Goal: Information Seeking & Learning: Learn about a topic

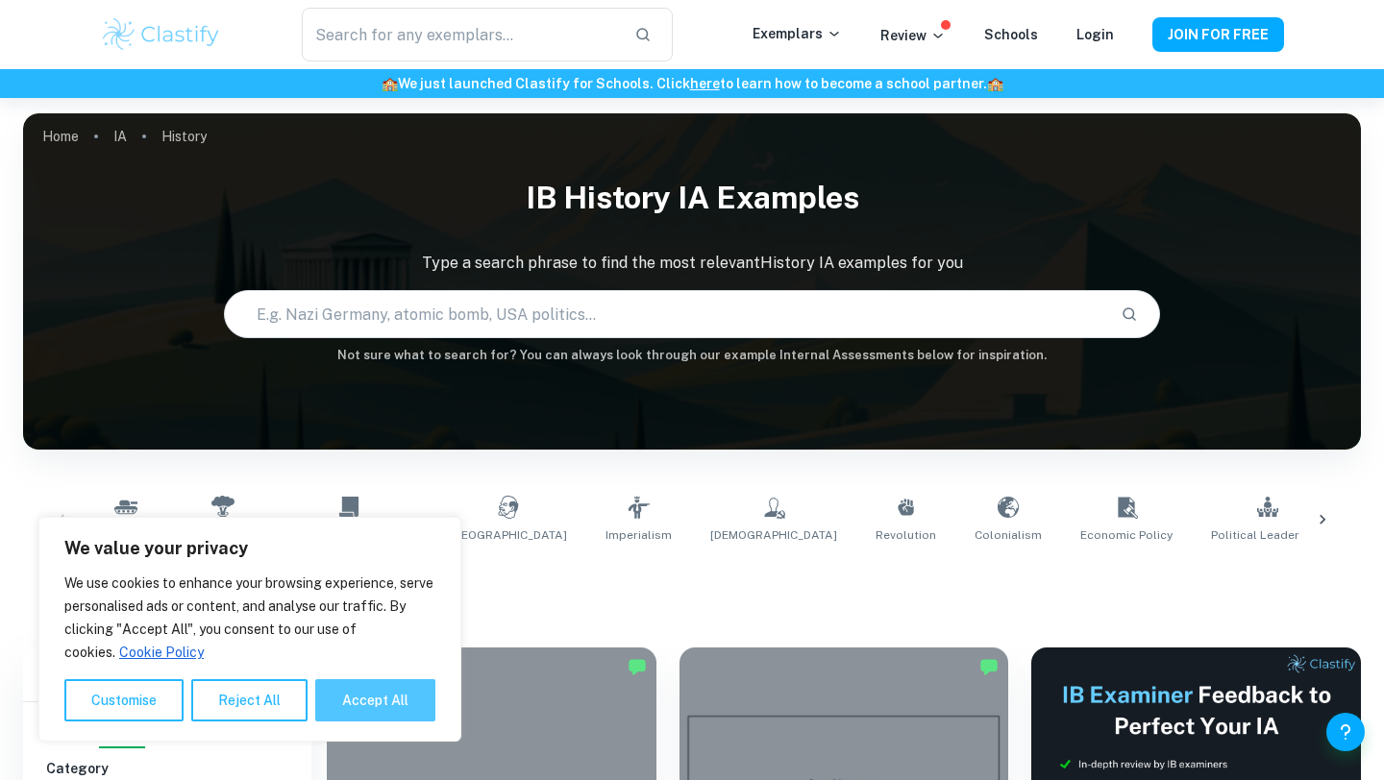
click at [402, 701] on button "Accept All" at bounding box center [375, 700] width 120 height 42
checkbox input "true"
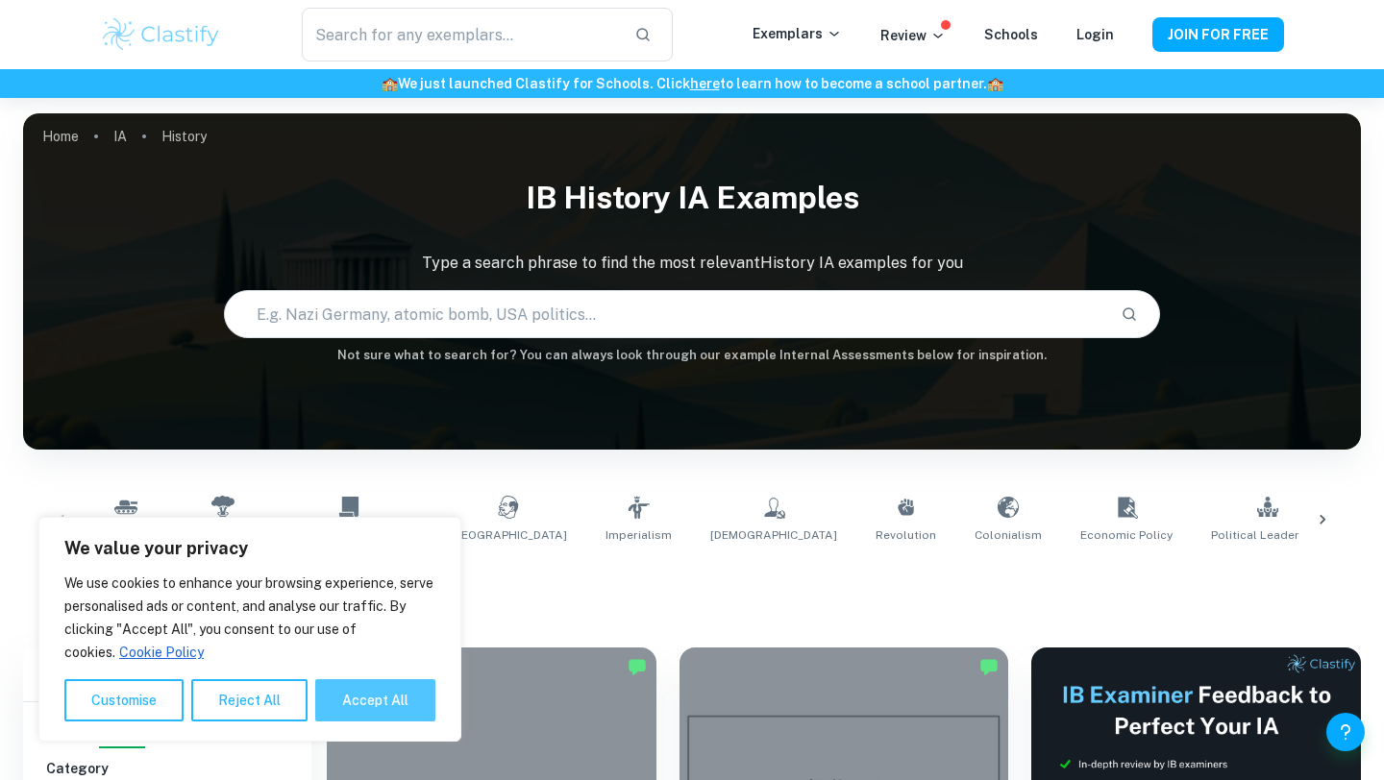
checkbox input "true"
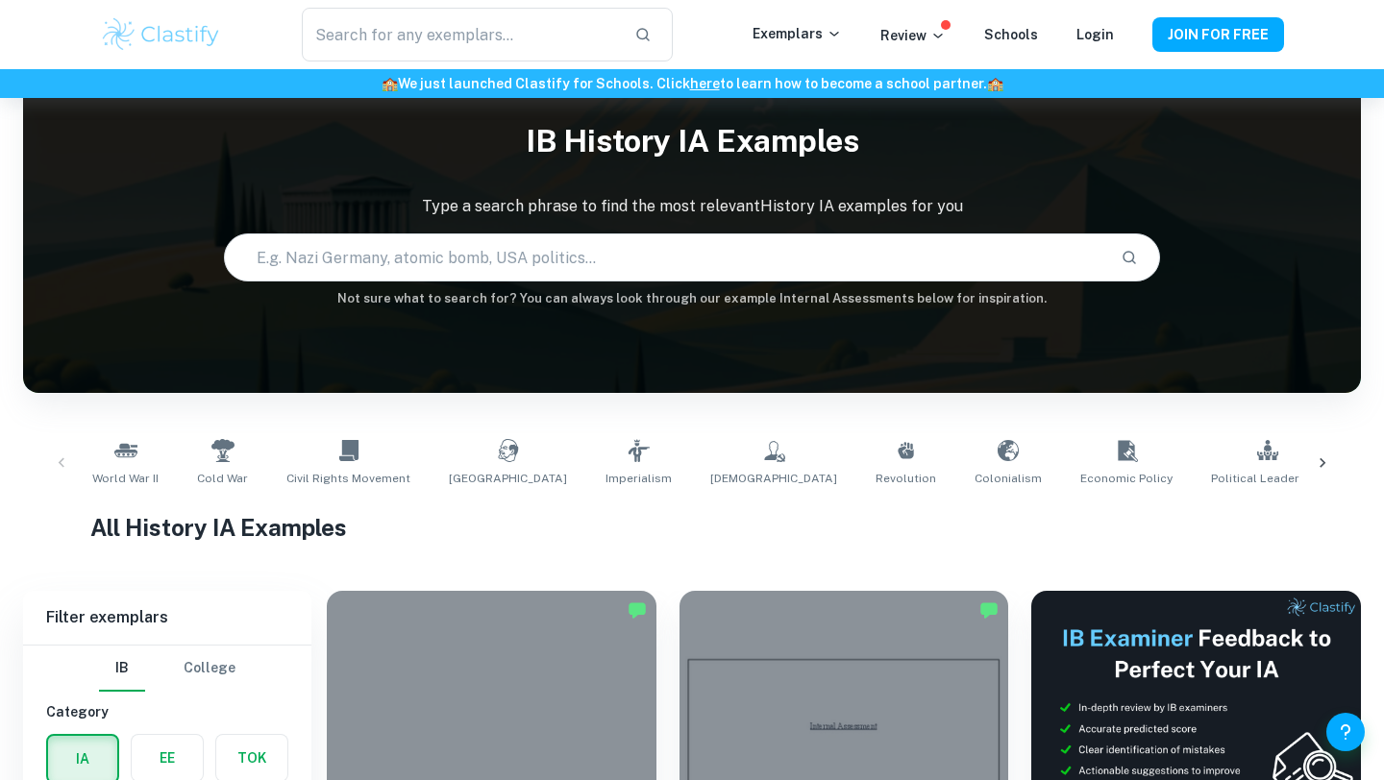
scroll to position [56, 0]
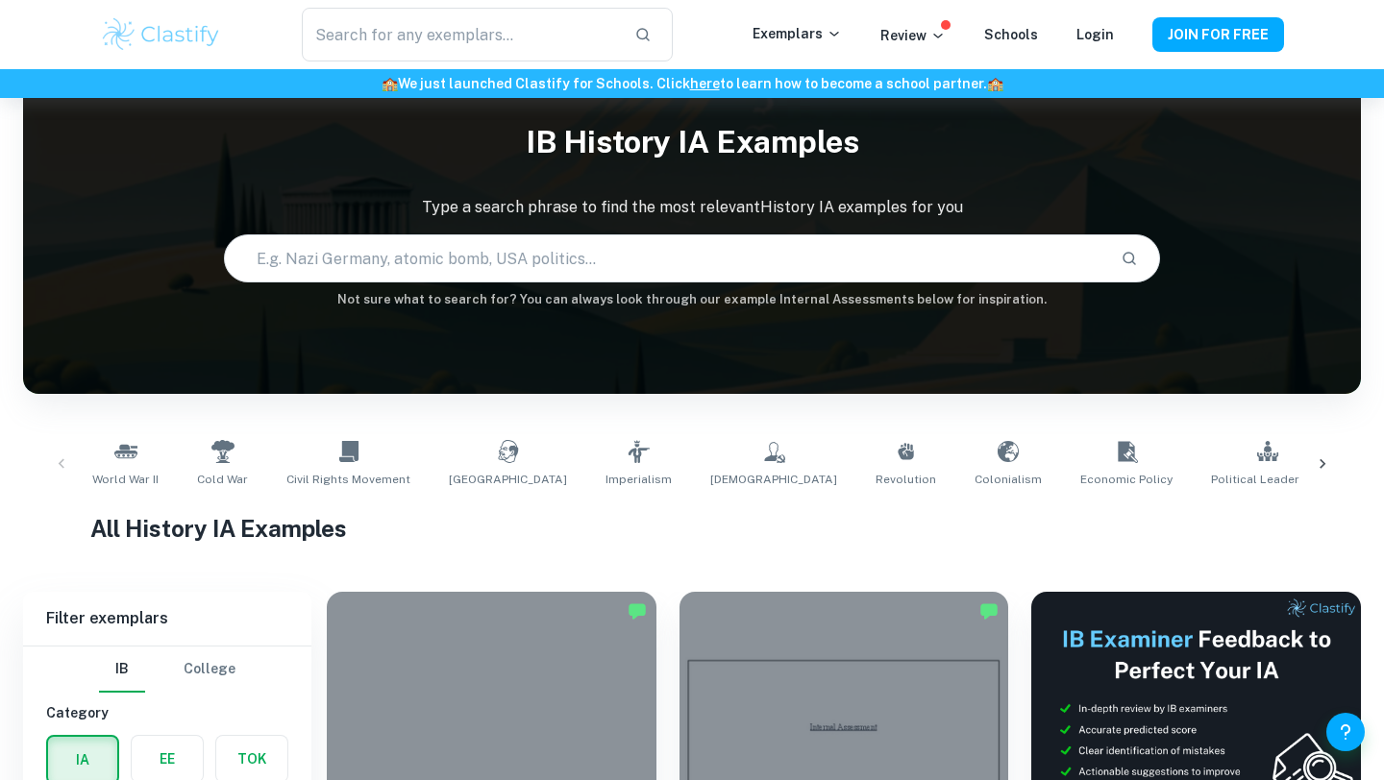
click at [452, 257] on input "text" at bounding box center [665, 259] width 880 height 54
type input "progressive era"
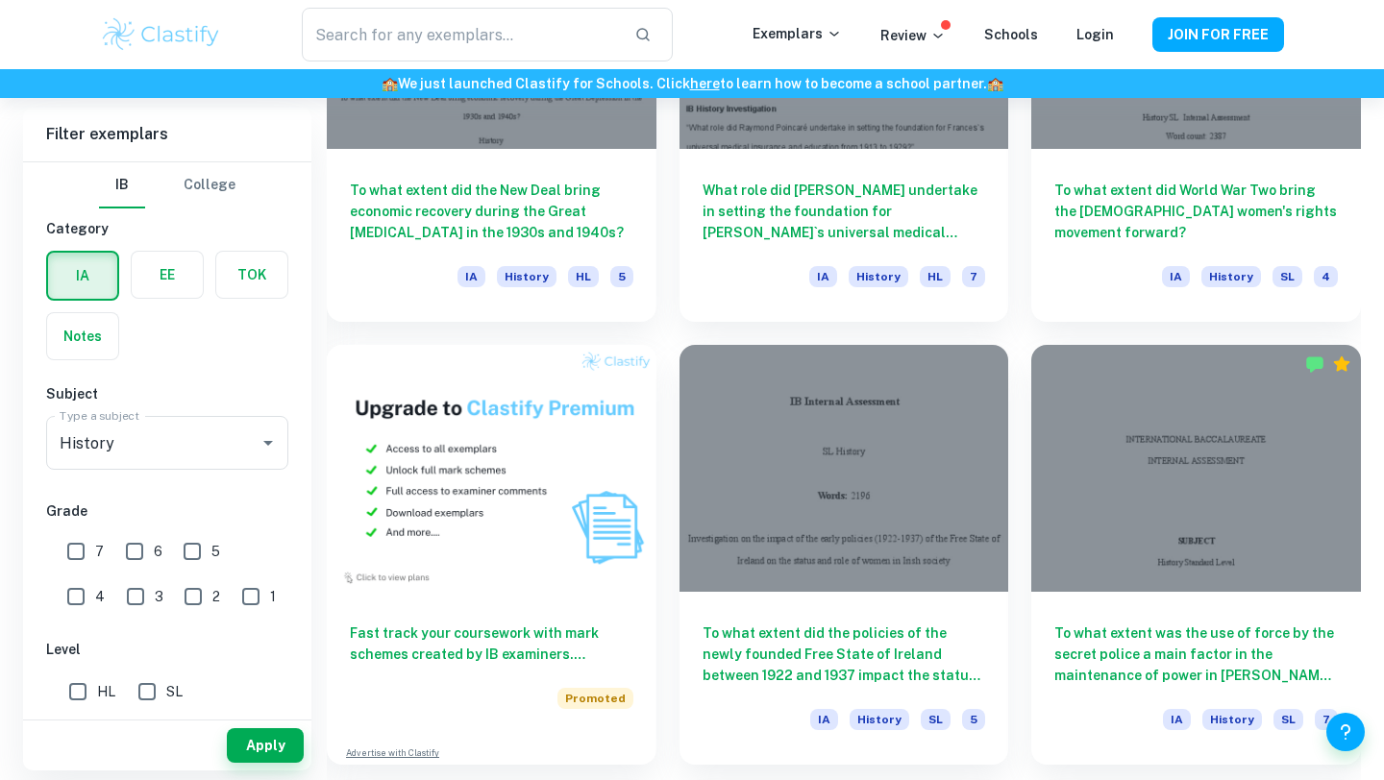
scroll to position [1192, 0]
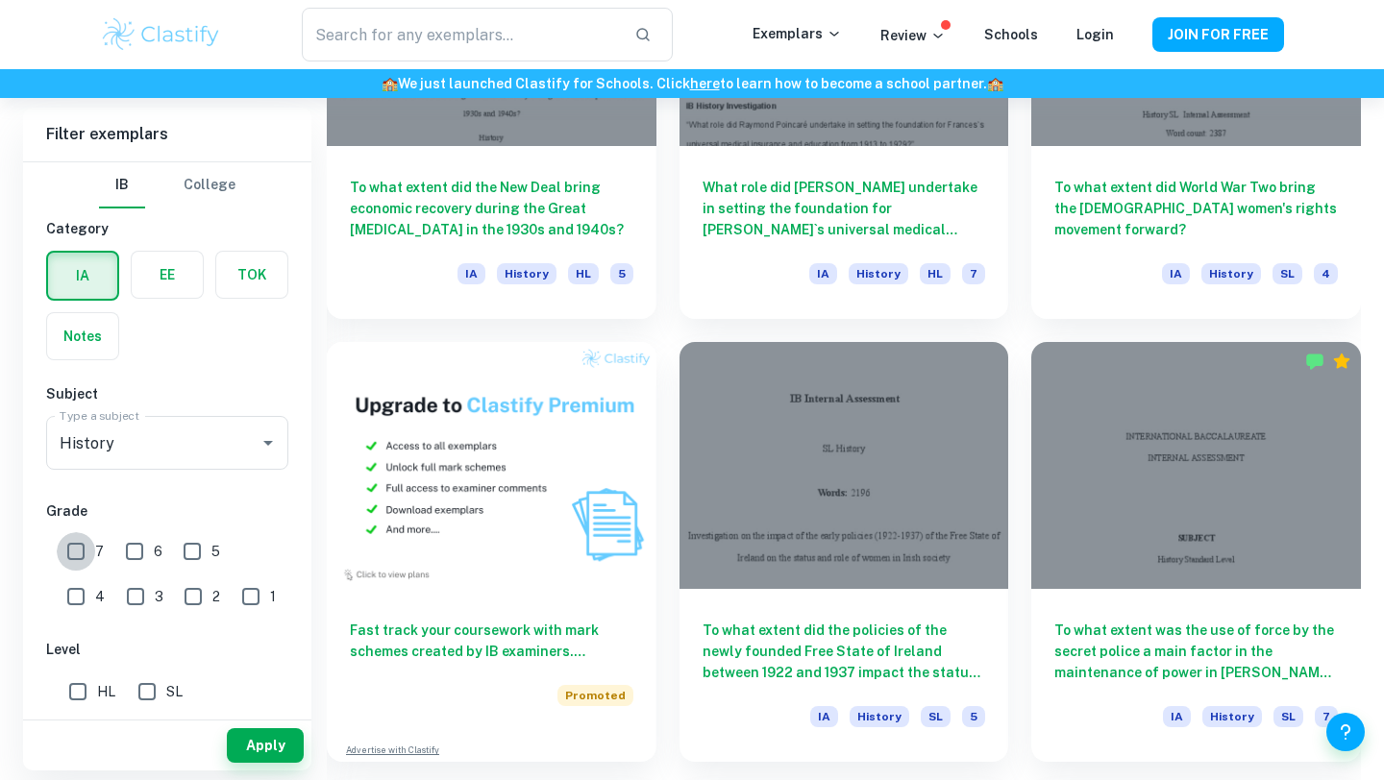
click at [75, 554] on input "7" at bounding box center [76, 551] width 38 height 38
checkbox input "true"
click at [138, 554] on input "6" at bounding box center [134, 551] width 38 height 38
checkbox input "true"
click at [76, 686] on input "HL" at bounding box center [78, 692] width 38 height 38
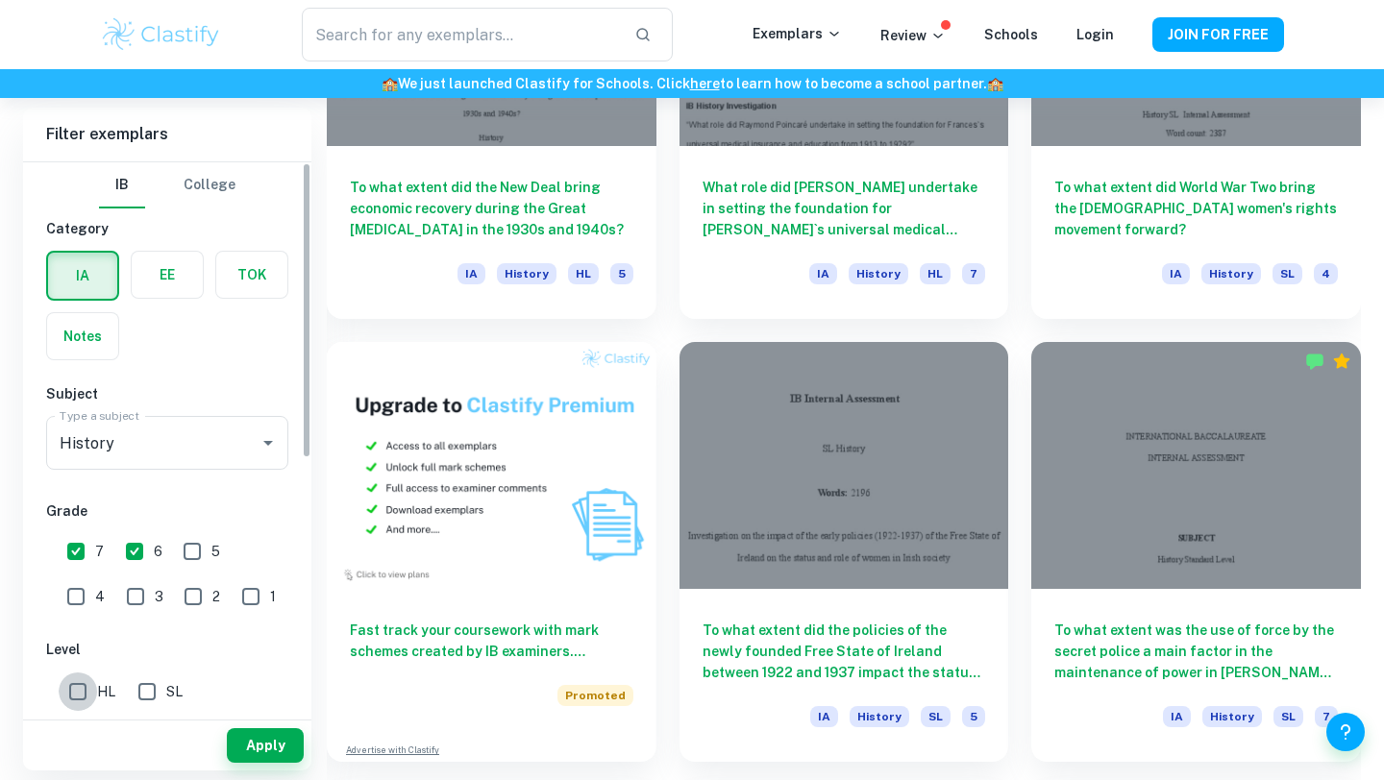
checkbox input "true"
click at [261, 748] on button "Apply" at bounding box center [265, 745] width 77 height 35
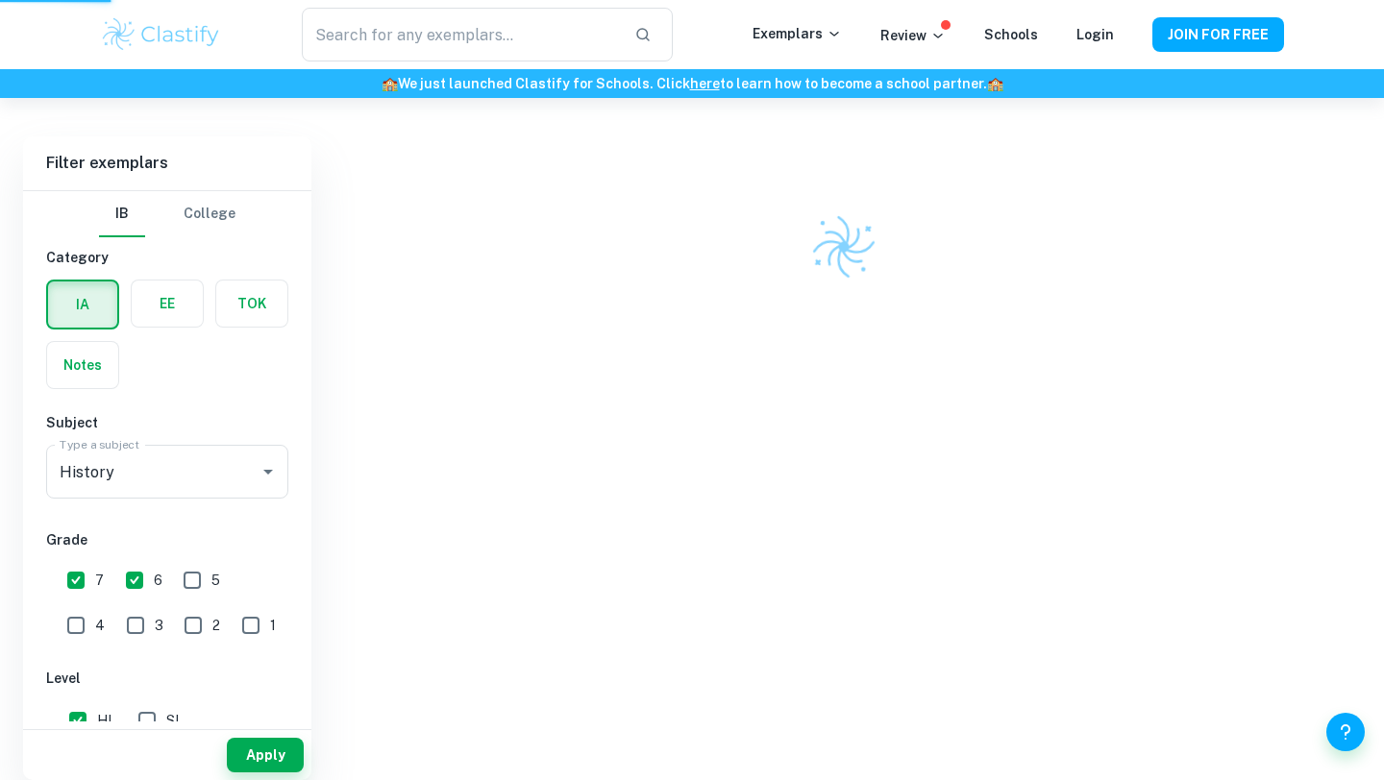
scroll to position [463, 0]
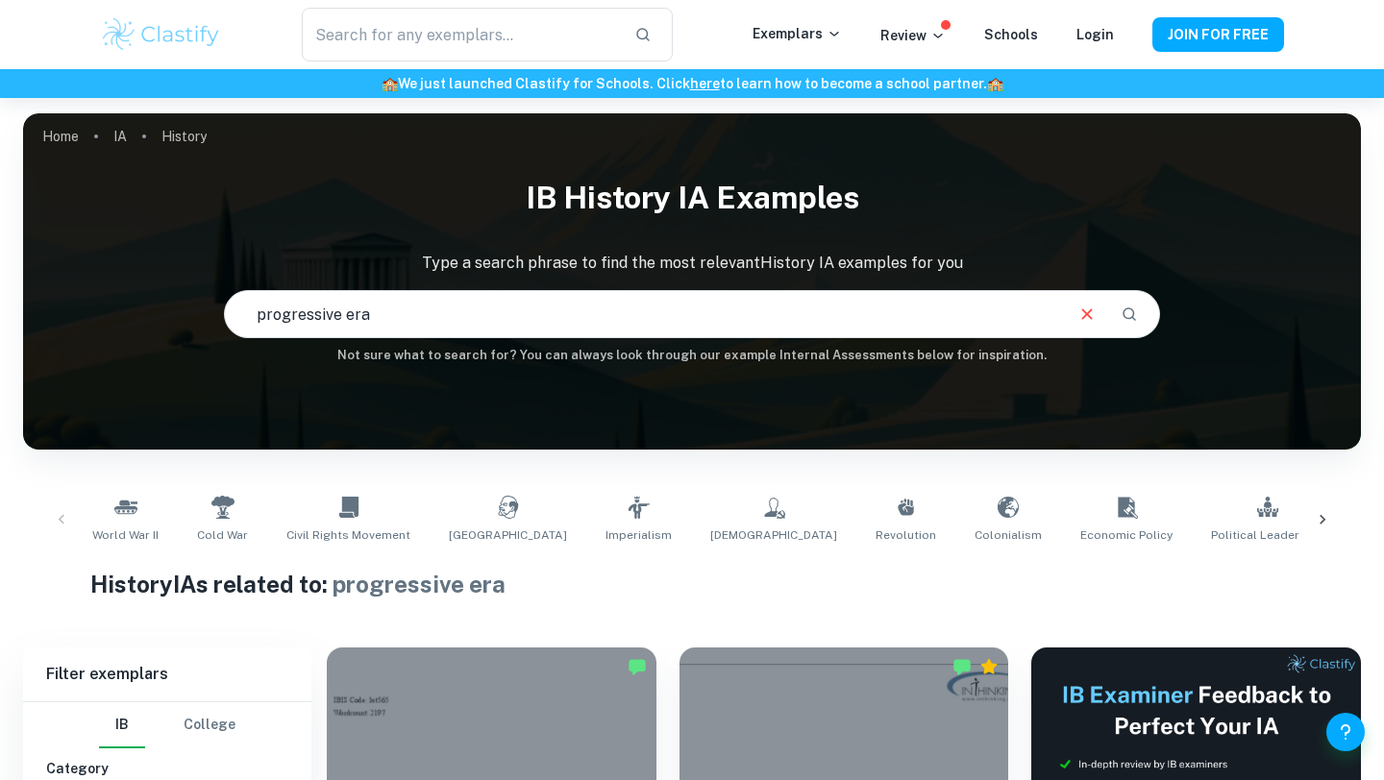
click at [61, 518] on div "World War II Cold War Civil Rights Movement Soviet Union Imperialism Communism …" at bounding box center [691, 519] width 1307 height 63
click at [702, 508] on link "[DEMOGRAPHIC_DATA]" at bounding box center [773, 519] width 142 height 63
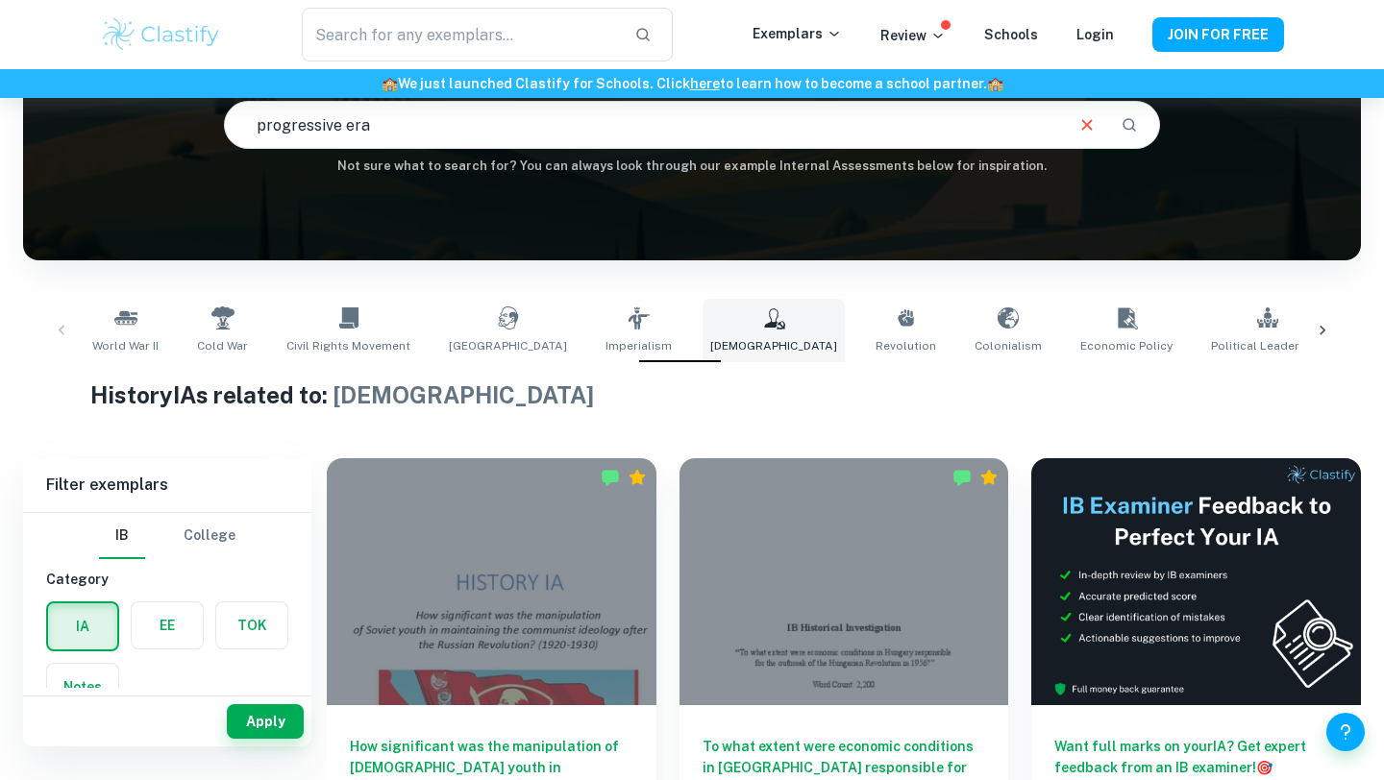
scroll to position [87, 0]
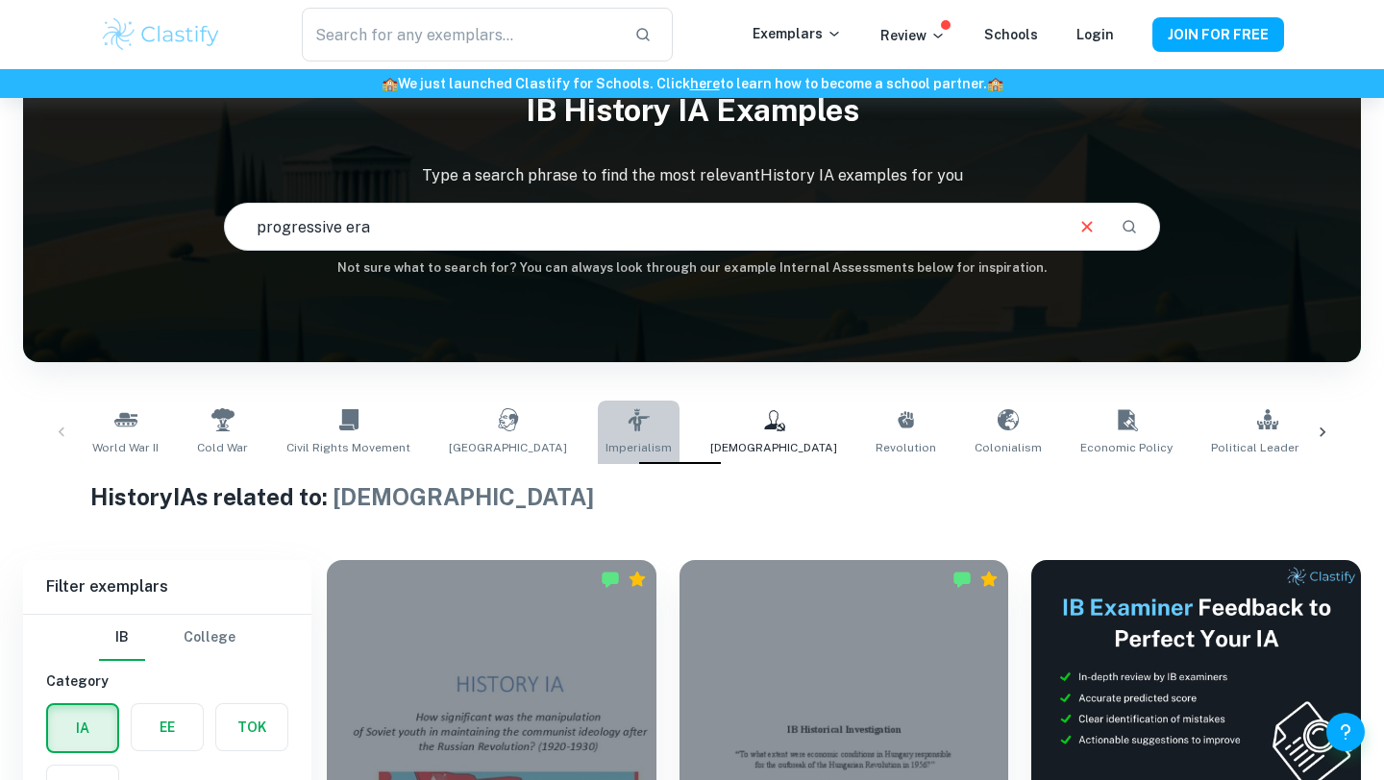
click at [605, 449] on span "Imperialism" at bounding box center [638, 447] width 66 height 17
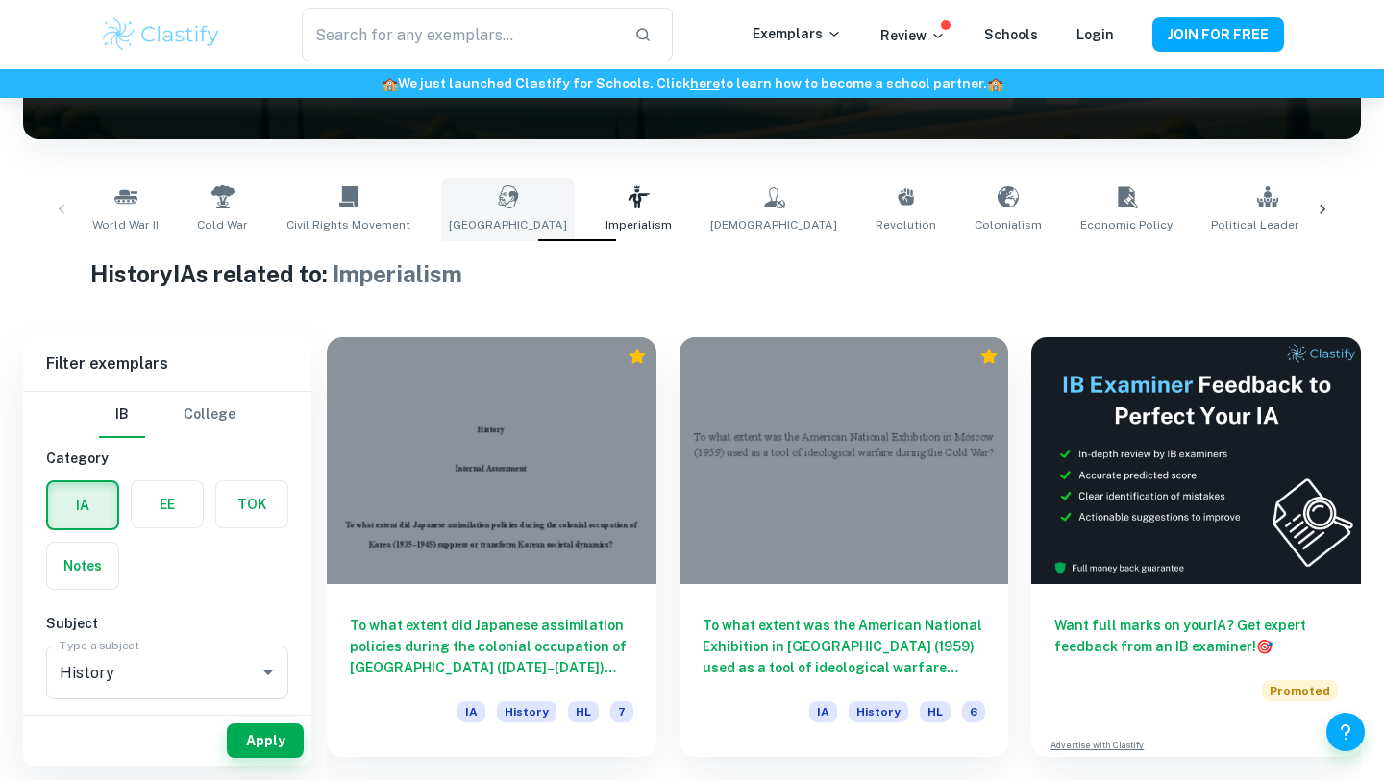
scroll to position [317, 0]
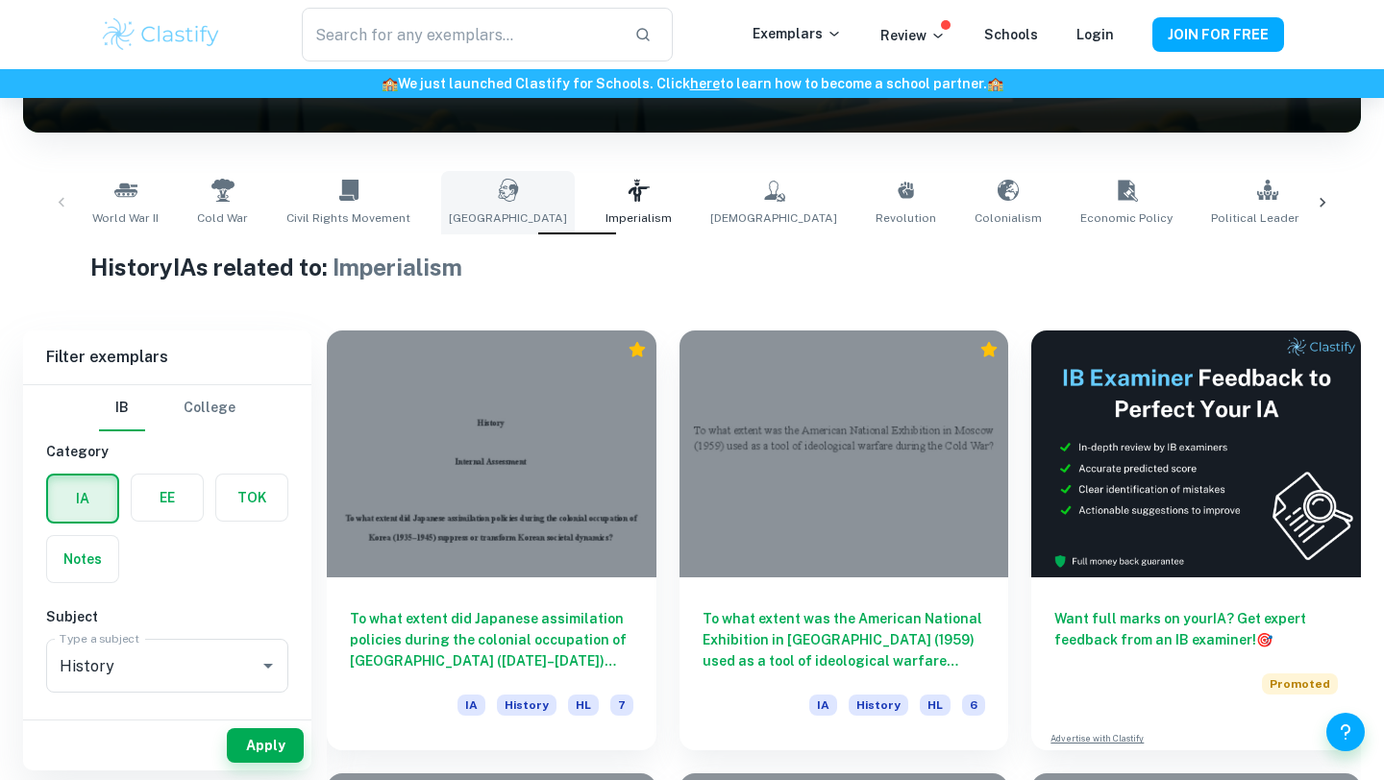
click at [473, 211] on span "[GEOGRAPHIC_DATA]" at bounding box center [508, 217] width 118 height 17
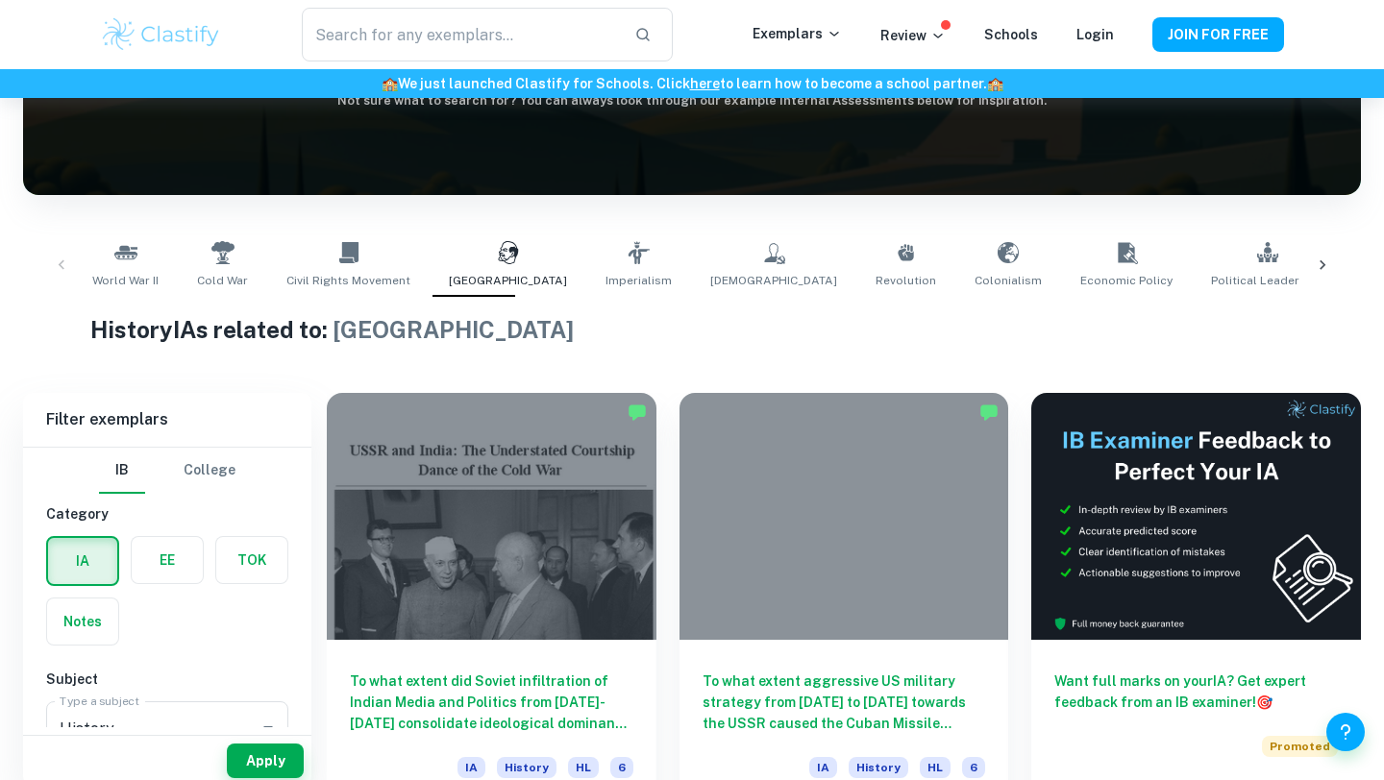
scroll to position [283, 0]
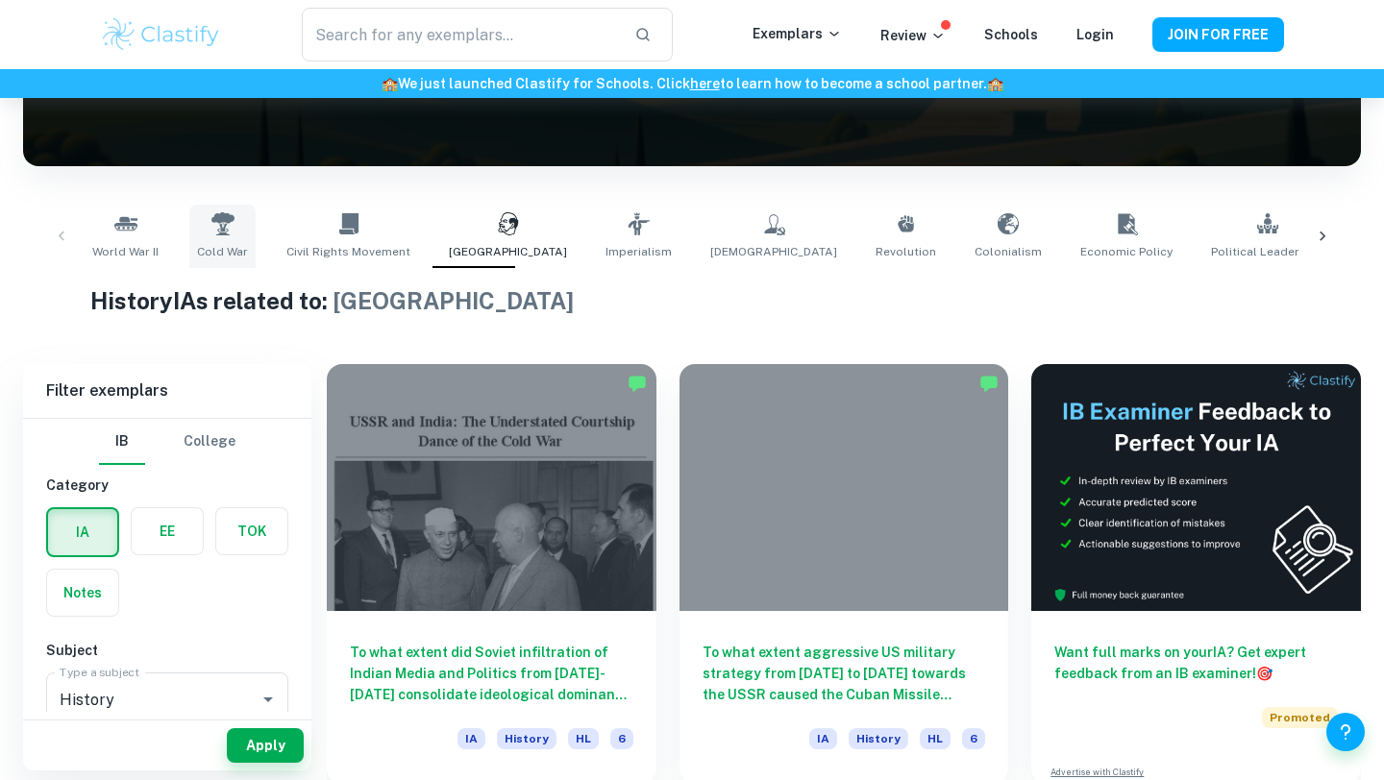
click at [239, 219] on link "Cold War" at bounding box center [222, 236] width 66 height 63
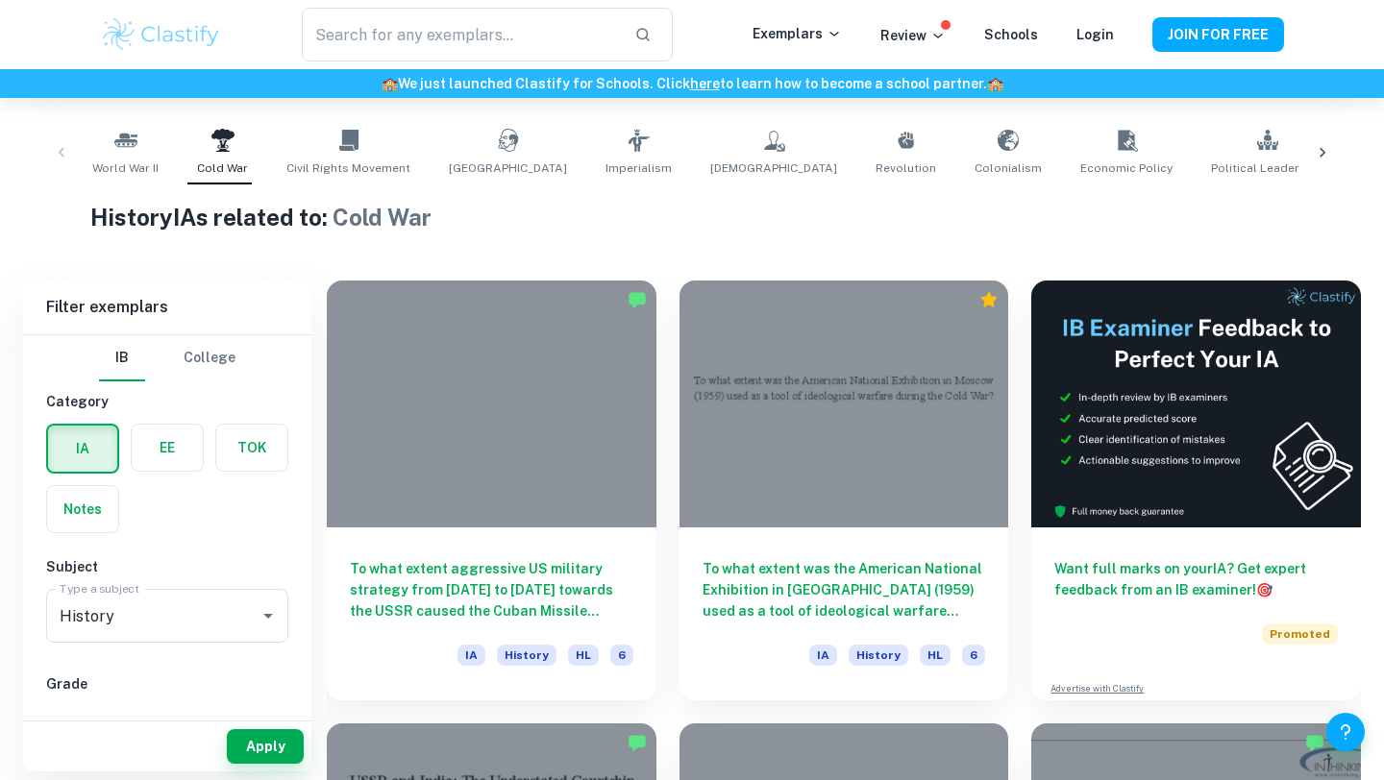
scroll to position [369, 0]
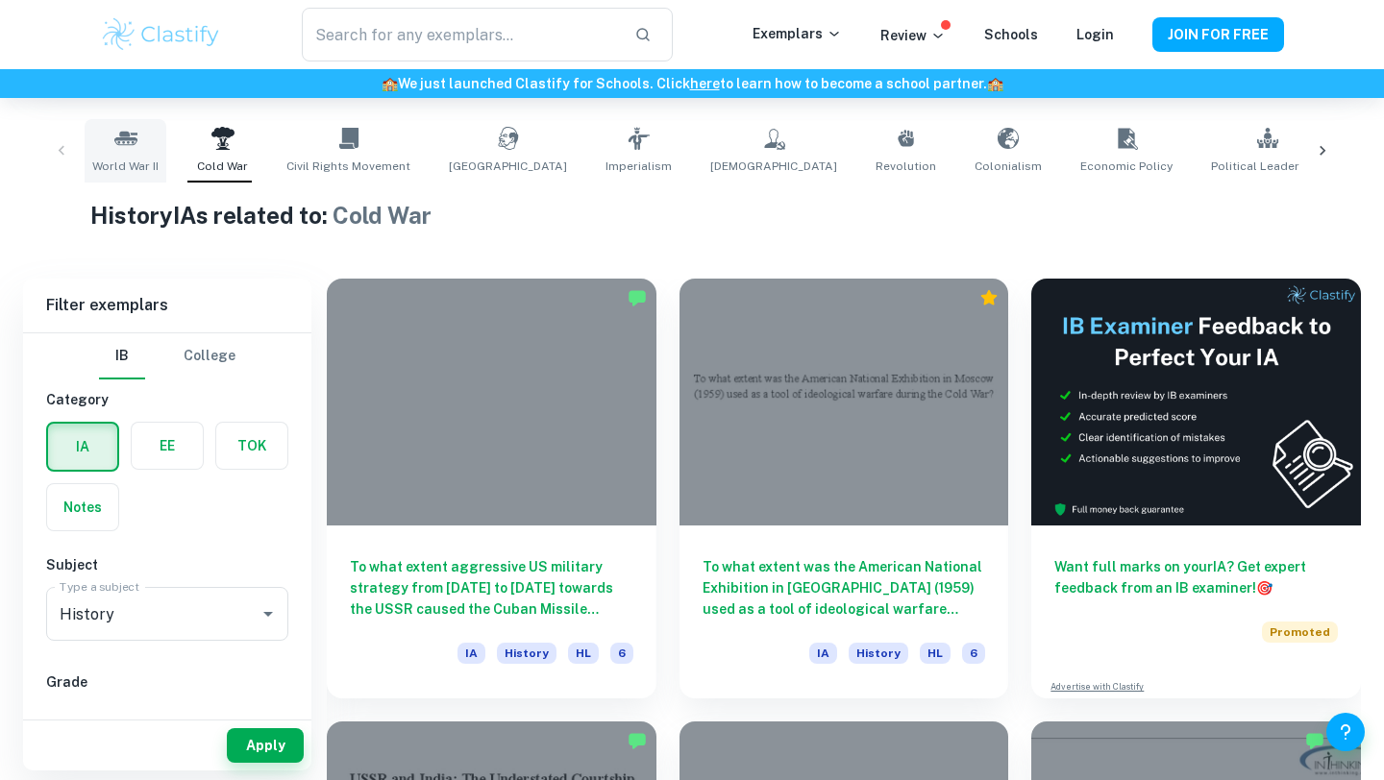
click at [120, 164] on span "World War II" at bounding box center [125, 166] width 66 height 17
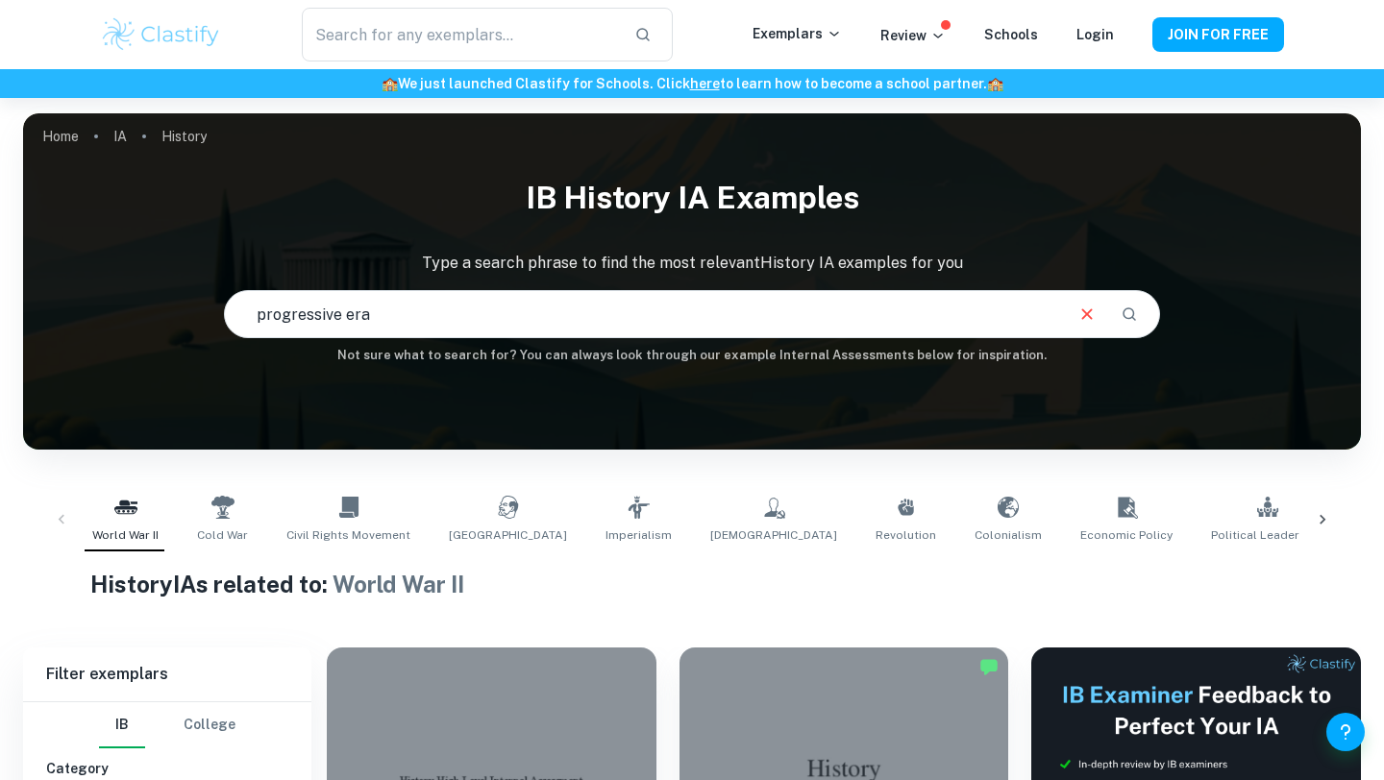
click at [507, 308] on input "progressive era" at bounding box center [643, 314] width 836 height 54
drag, startPoint x: 507, startPoint y: 308, endPoint x: 215, endPoint y: 282, distance: 293.4
click at [212, 284] on div "IB History IA examples Type a search phrase to find the most relevant History I…" at bounding box center [692, 266] width 1338 height 198
type input "World War II"
type input "treaty of versailles"
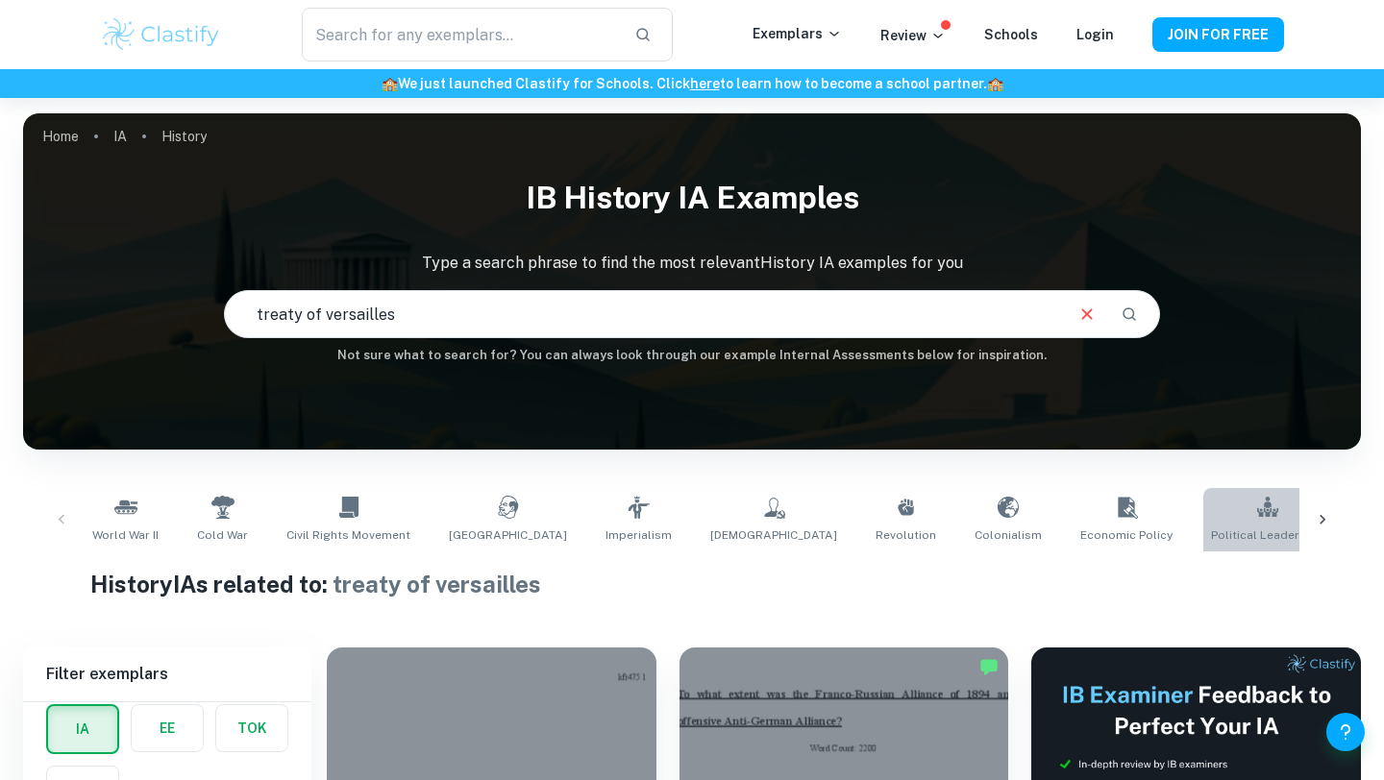
click at [1211, 536] on span "Political Leadership" at bounding box center [1267, 535] width 112 height 17
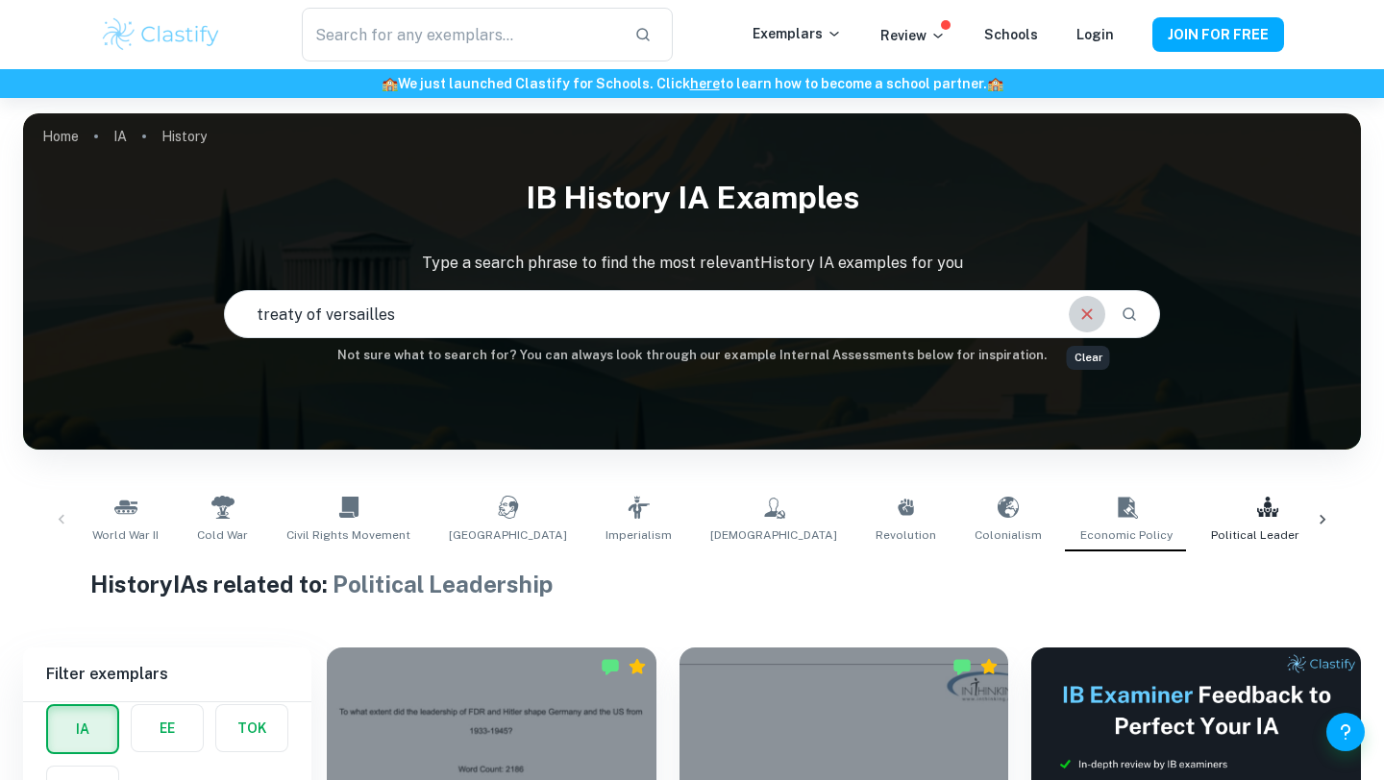
click at [1079, 313] on icon "Clear" at bounding box center [1086, 314] width 21 height 21
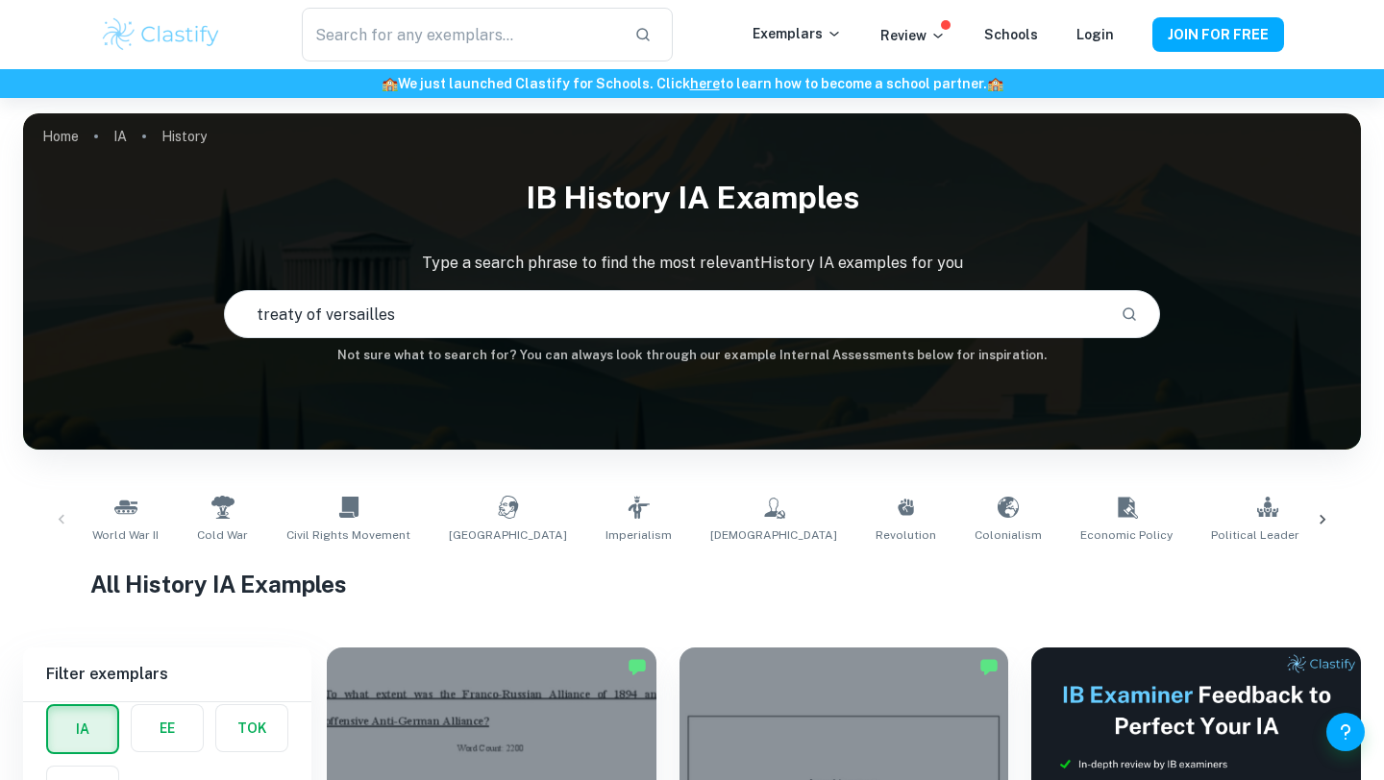
click at [923, 309] on input "treaty of versailles" at bounding box center [665, 314] width 880 height 54
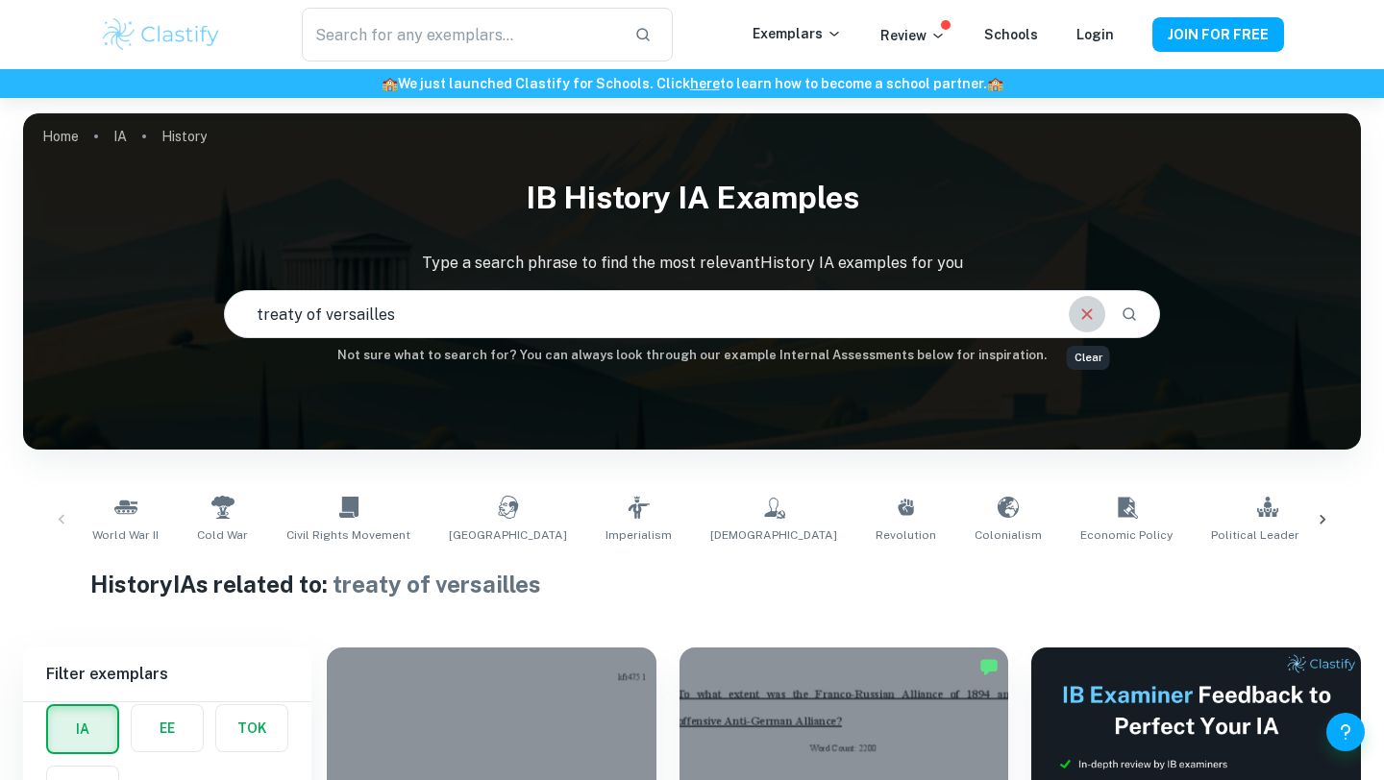
click at [1089, 317] on icon "Clear" at bounding box center [1086, 314] width 21 height 21
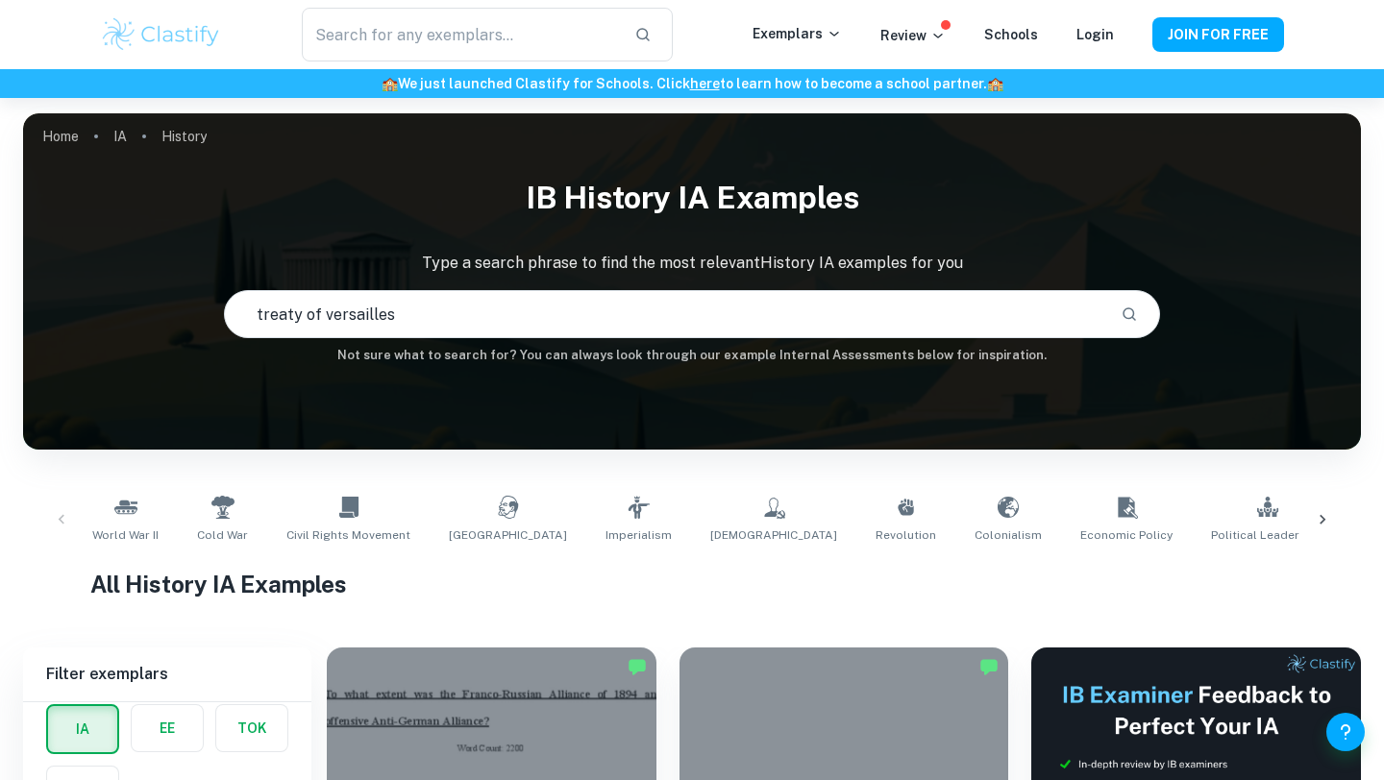
click at [774, 296] on input "treaty of versailles" at bounding box center [665, 314] width 880 height 54
type input "art"
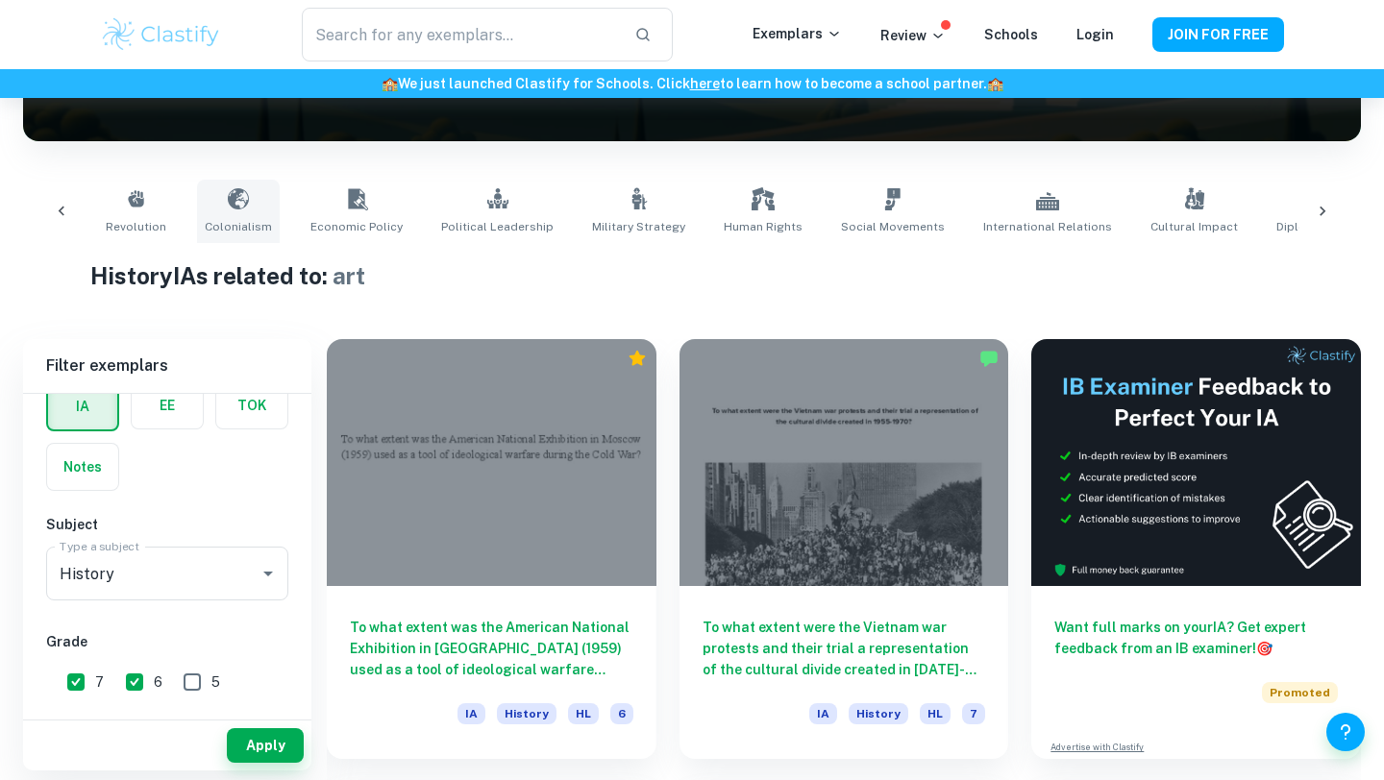
scroll to position [0, 1057]
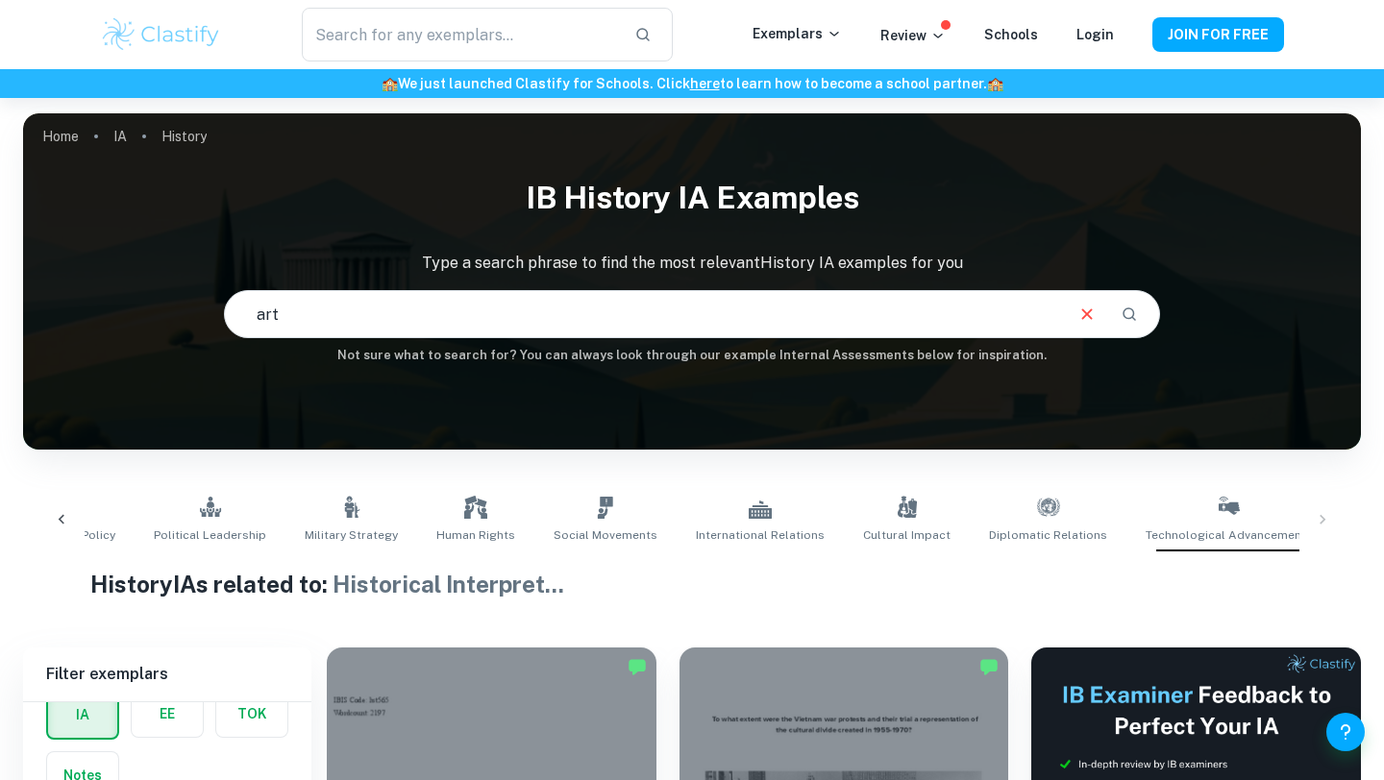
click at [646, 316] on input "art" at bounding box center [643, 314] width 836 height 54
click at [1074, 307] on button "Clear" at bounding box center [1087, 314] width 37 height 37
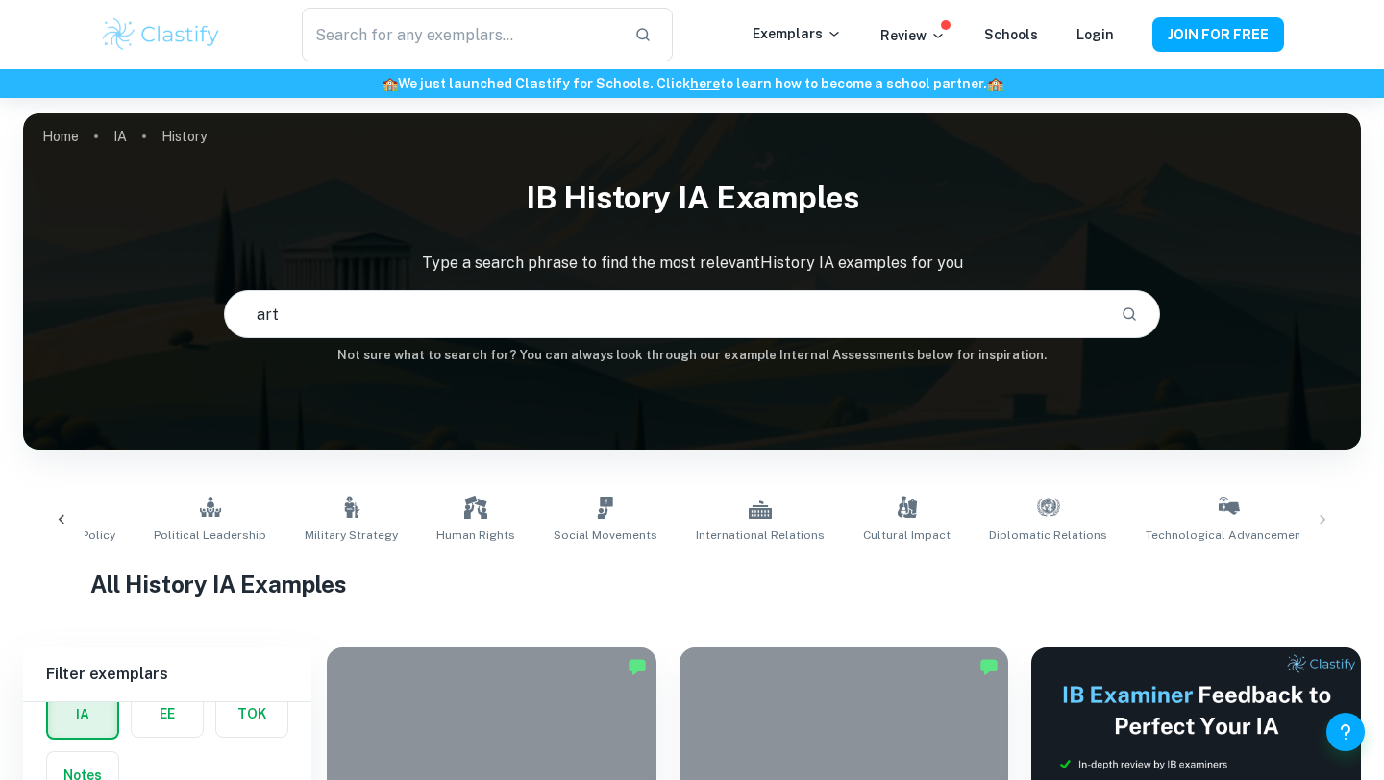
click at [758, 317] on input "art" at bounding box center [665, 314] width 880 height 54
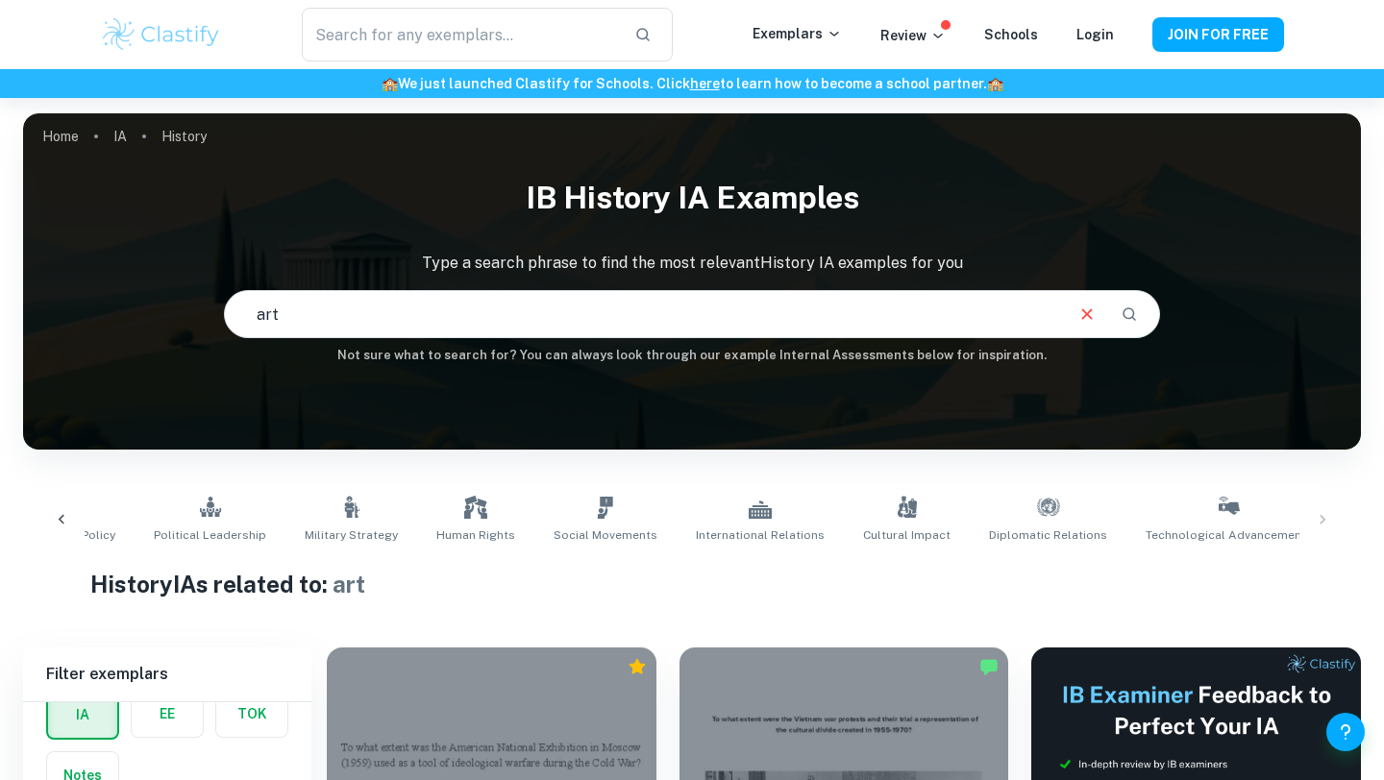
click at [477, 322] on input "art" at bounding box center [643, 314] width 836 height 54
type input "a"
type input "reformation"
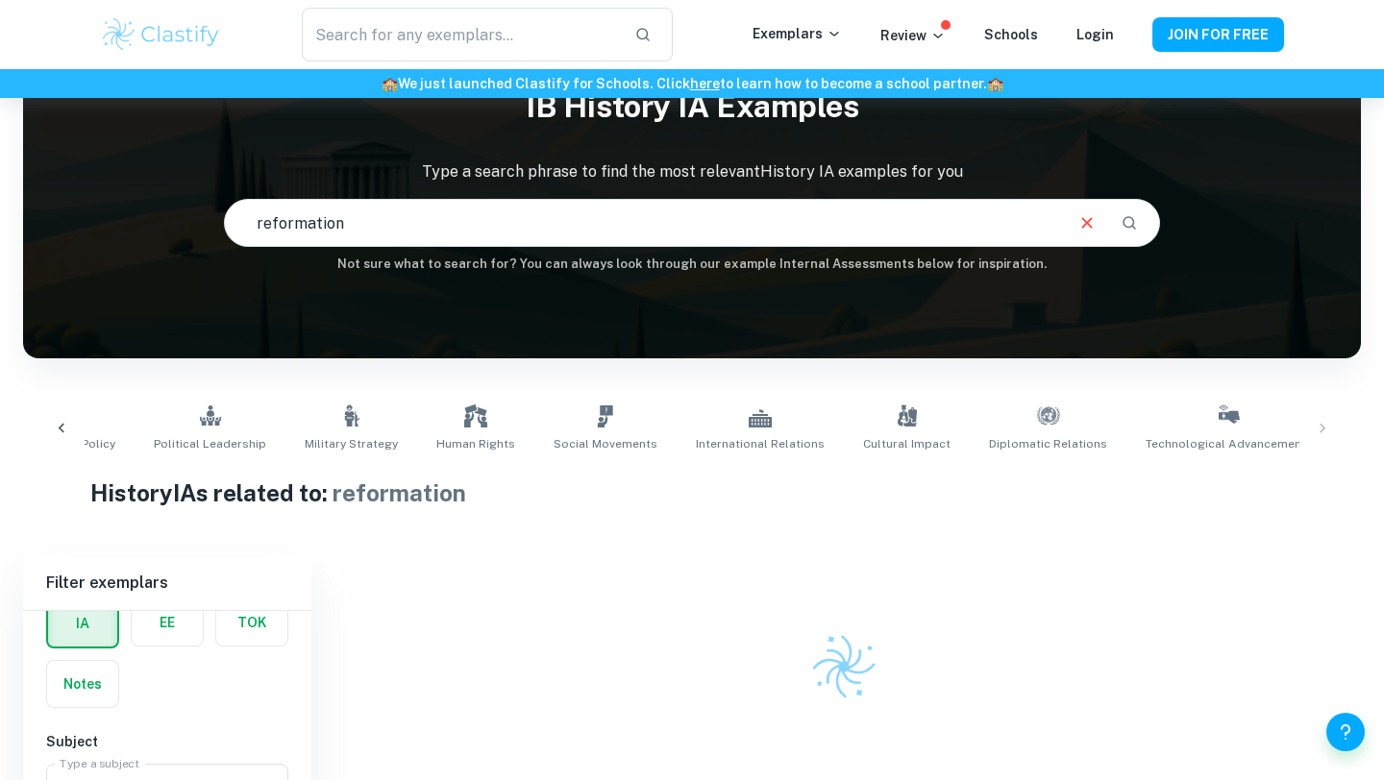
scroll to position [156, 0]
